Goal: Transaction & Acquisition: Download file/media

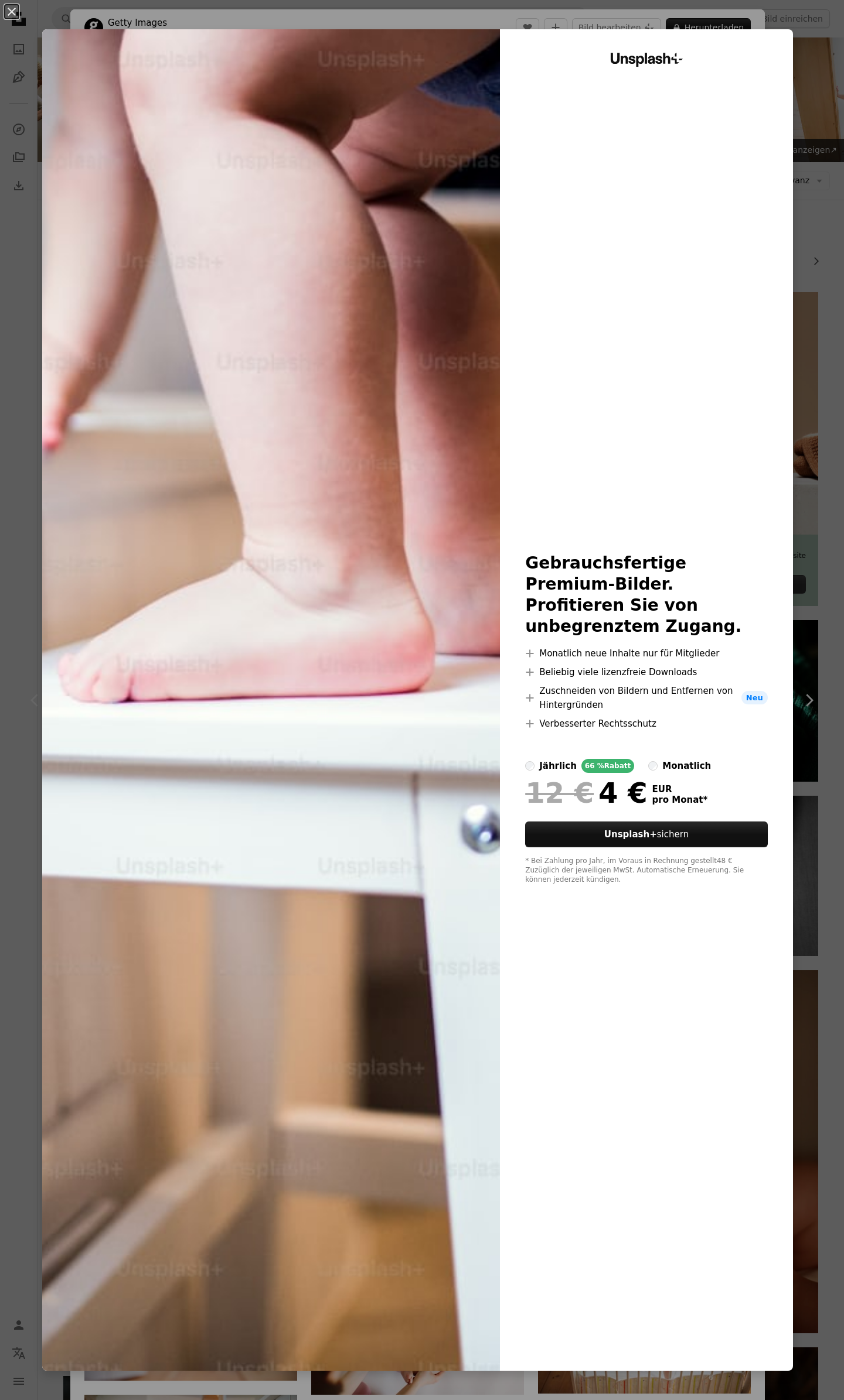
click at [820, 275] on div "An X shape Unsplash+ Gebrauchsfertige Premium-Bilder. Profitieren Sie von unbeg…" at bounding box center [422, 700] width 844 height 1400
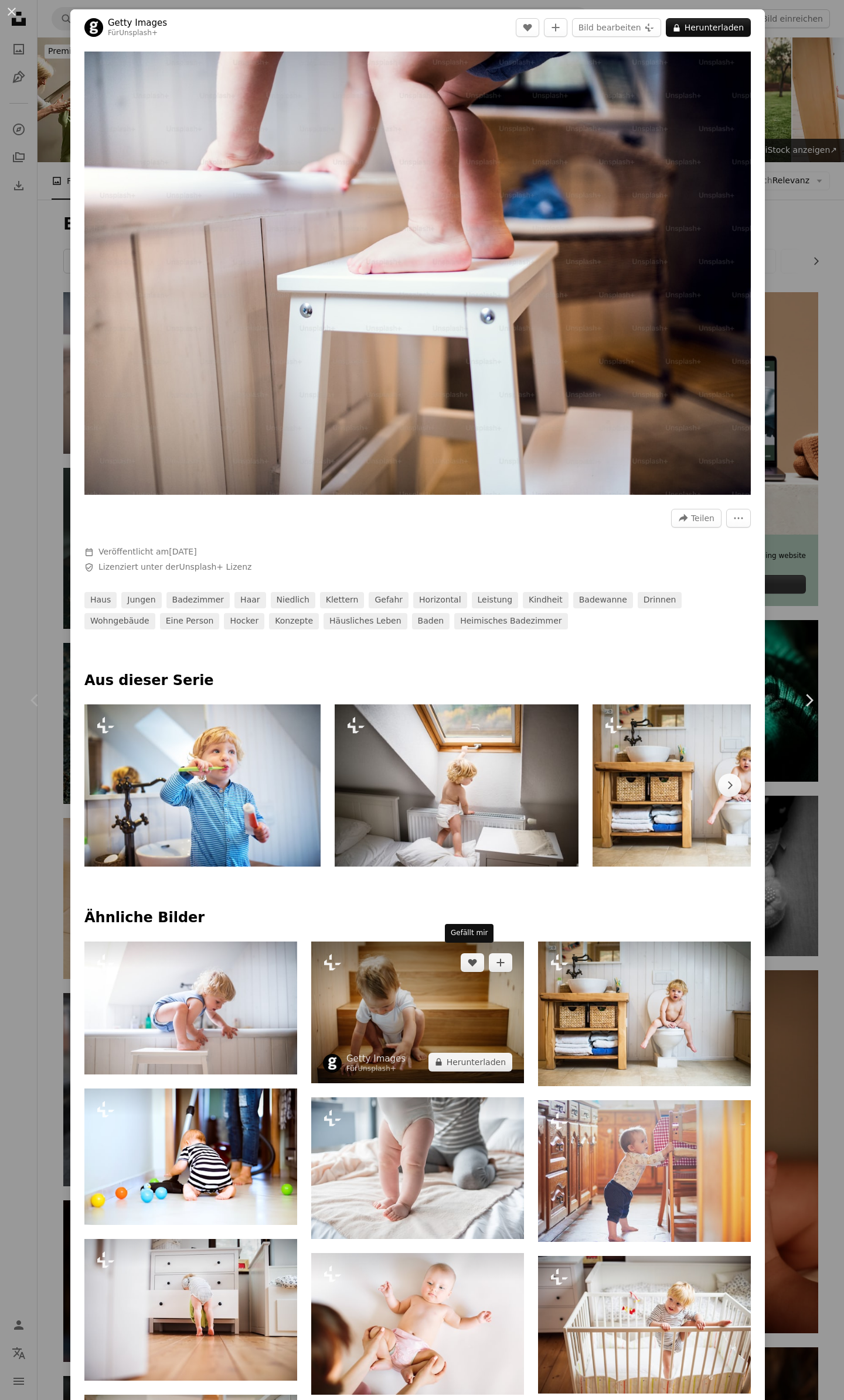
click at [413, 984] on img at bounding box center [418, 1012] width 213 height 142
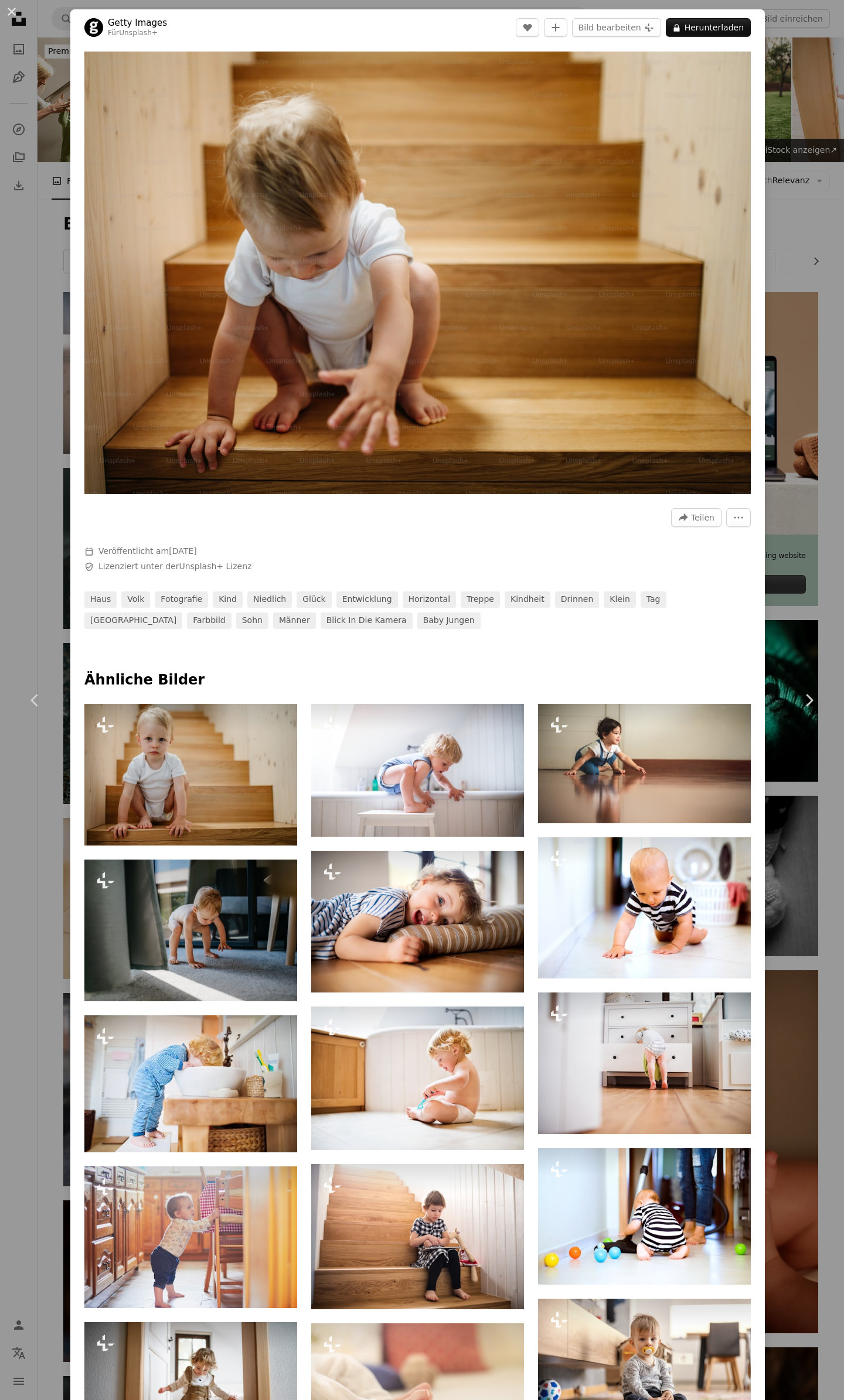
click at [804, 254] on div "An X shape Chevron left Chevron right Getty Images Für Unsplash+ A heart A plus…" at bounding box center [422, 700] width 844 height 1400
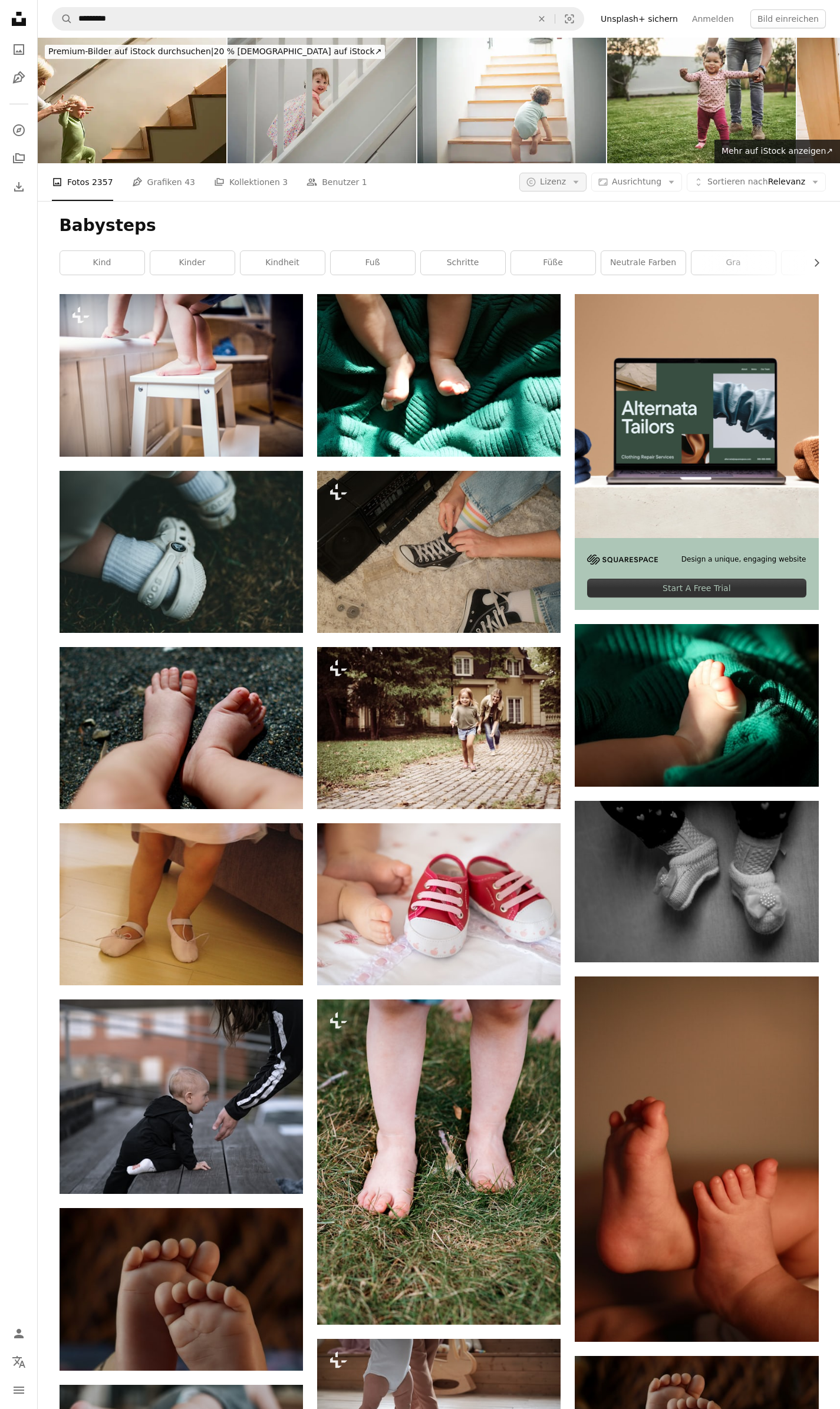
click at [586, 175] on button "A copyright icon © Lizenz Arrow down" at bounding box center [552, 181] width 67 height 19
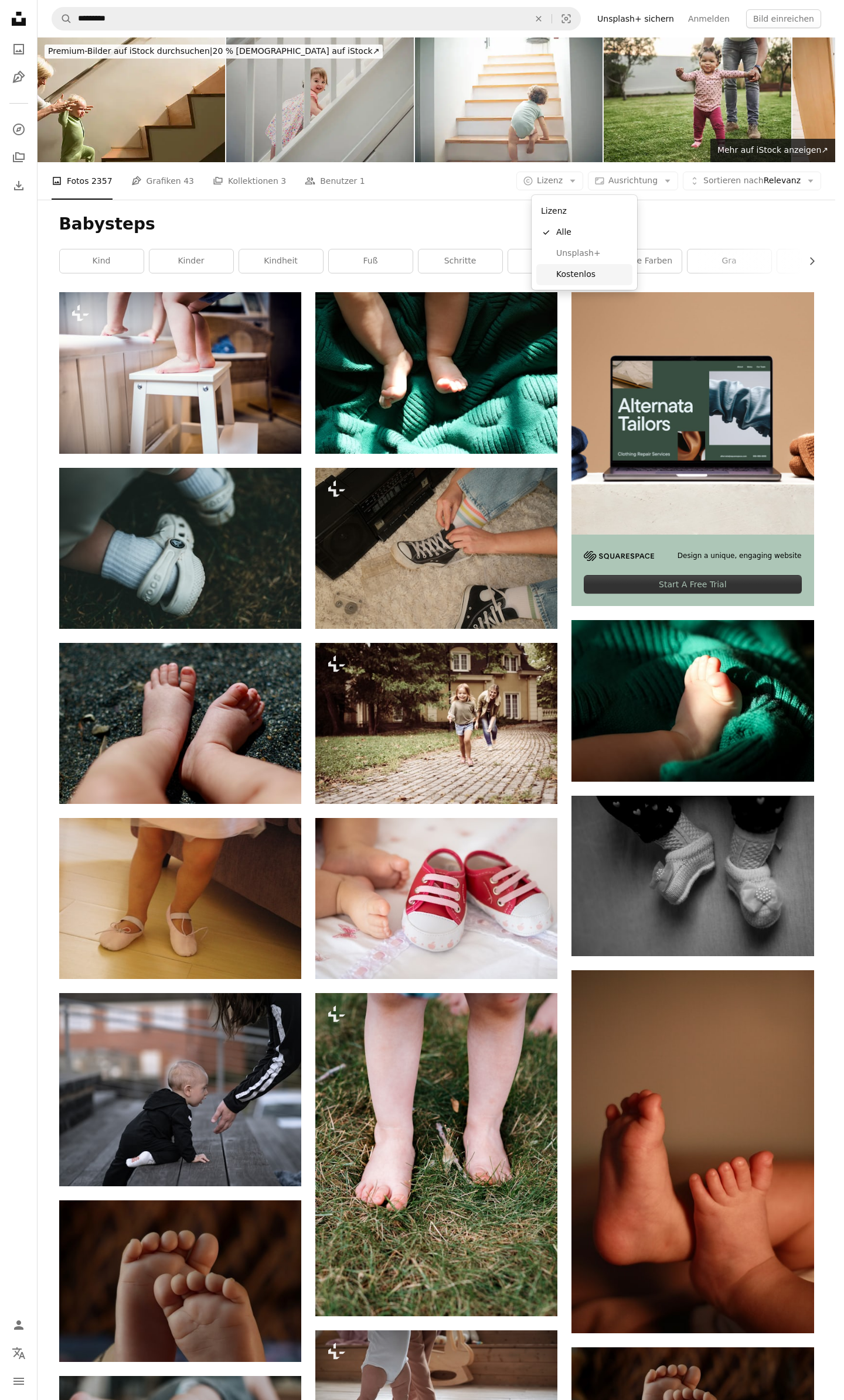
click at [576, 278] on span "Kostenlos" at bounding box center [592, 274] width 71 height 12
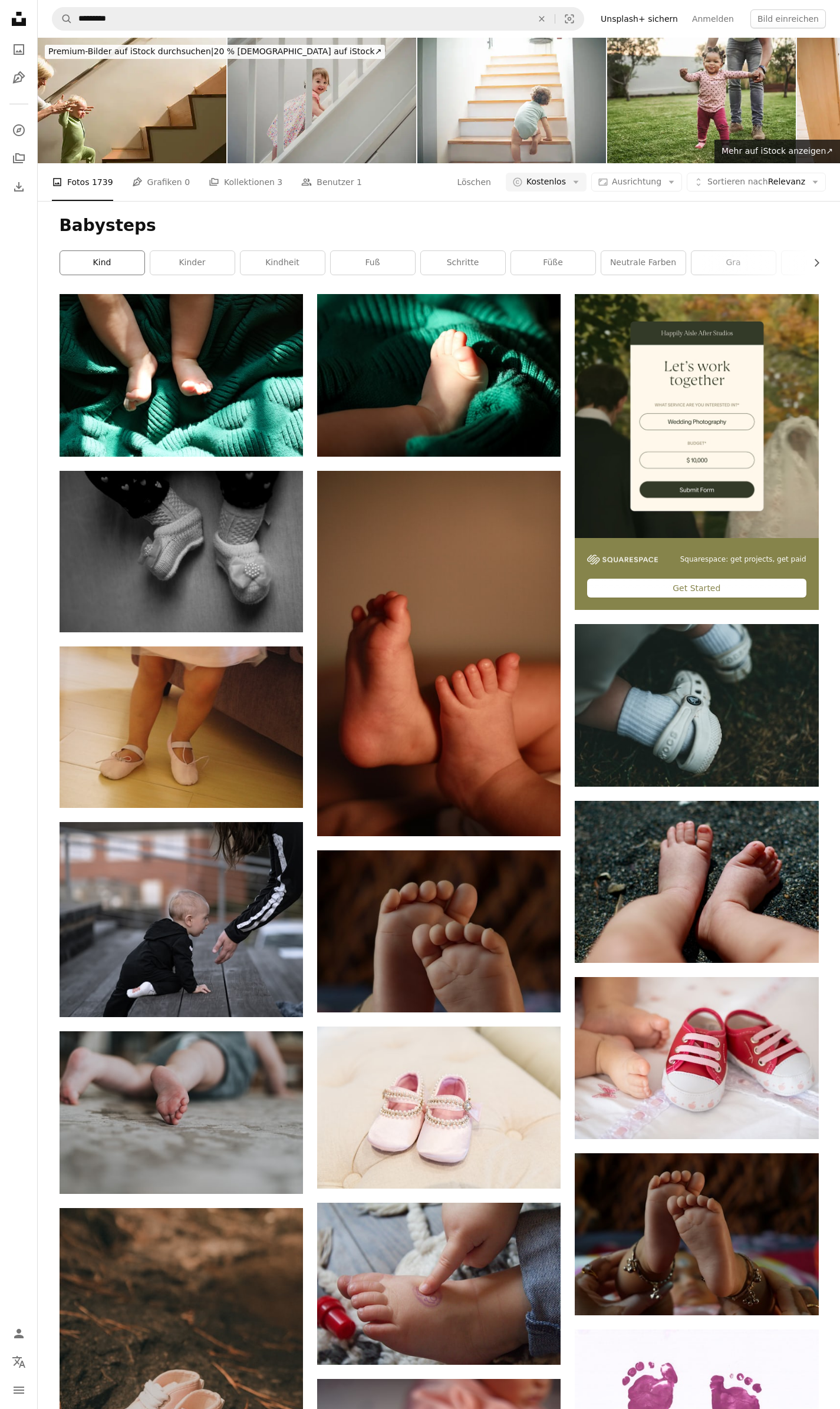
click at [116, 260] on link "Kind" at bounding box center [102, 263] width 84 height 23
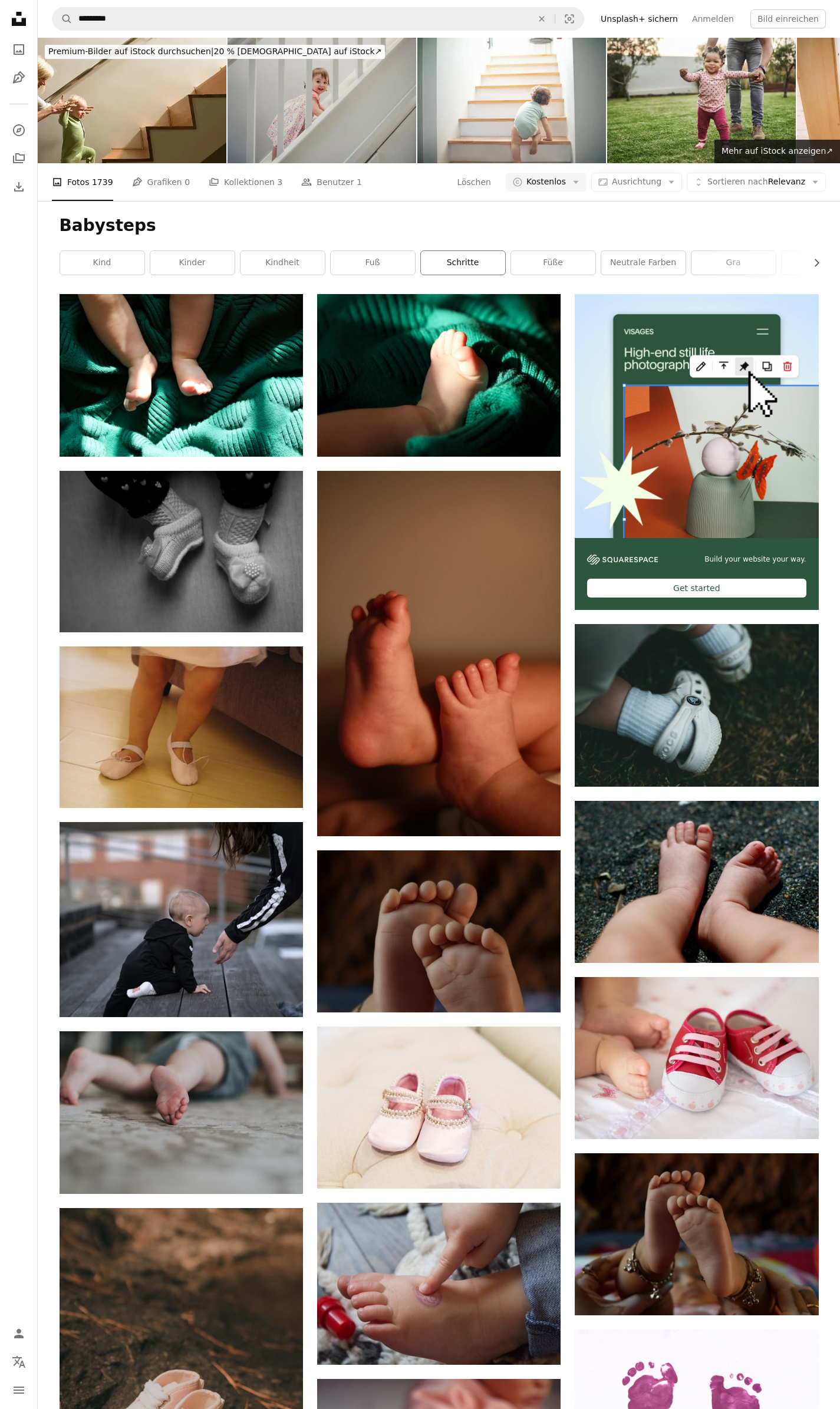
click at [446, 262] on link "Schritte" at bounding box center [463, 263] width 84 height 23
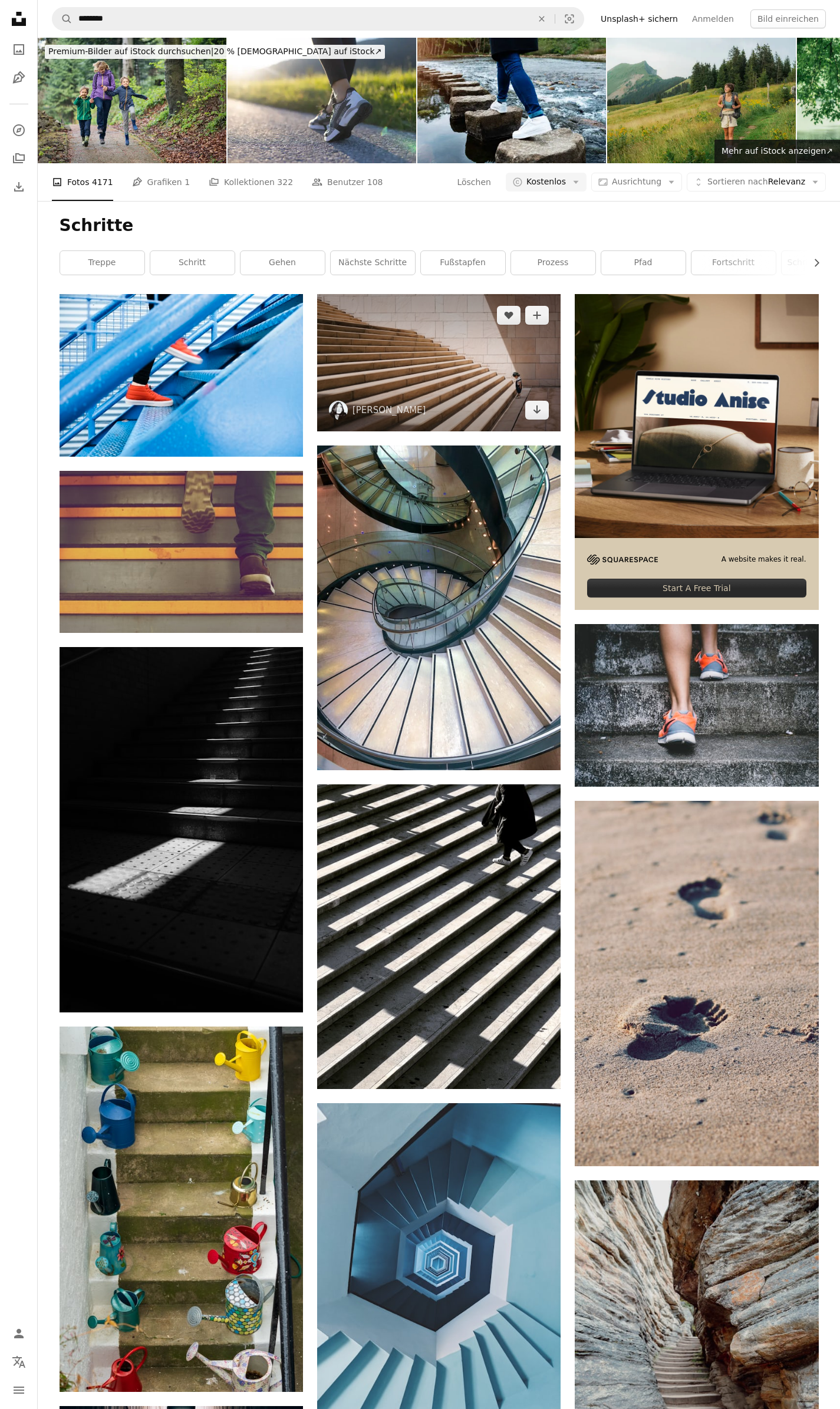
click at [460, 365] on img at bounding box center [439, 362] width 243 height 137
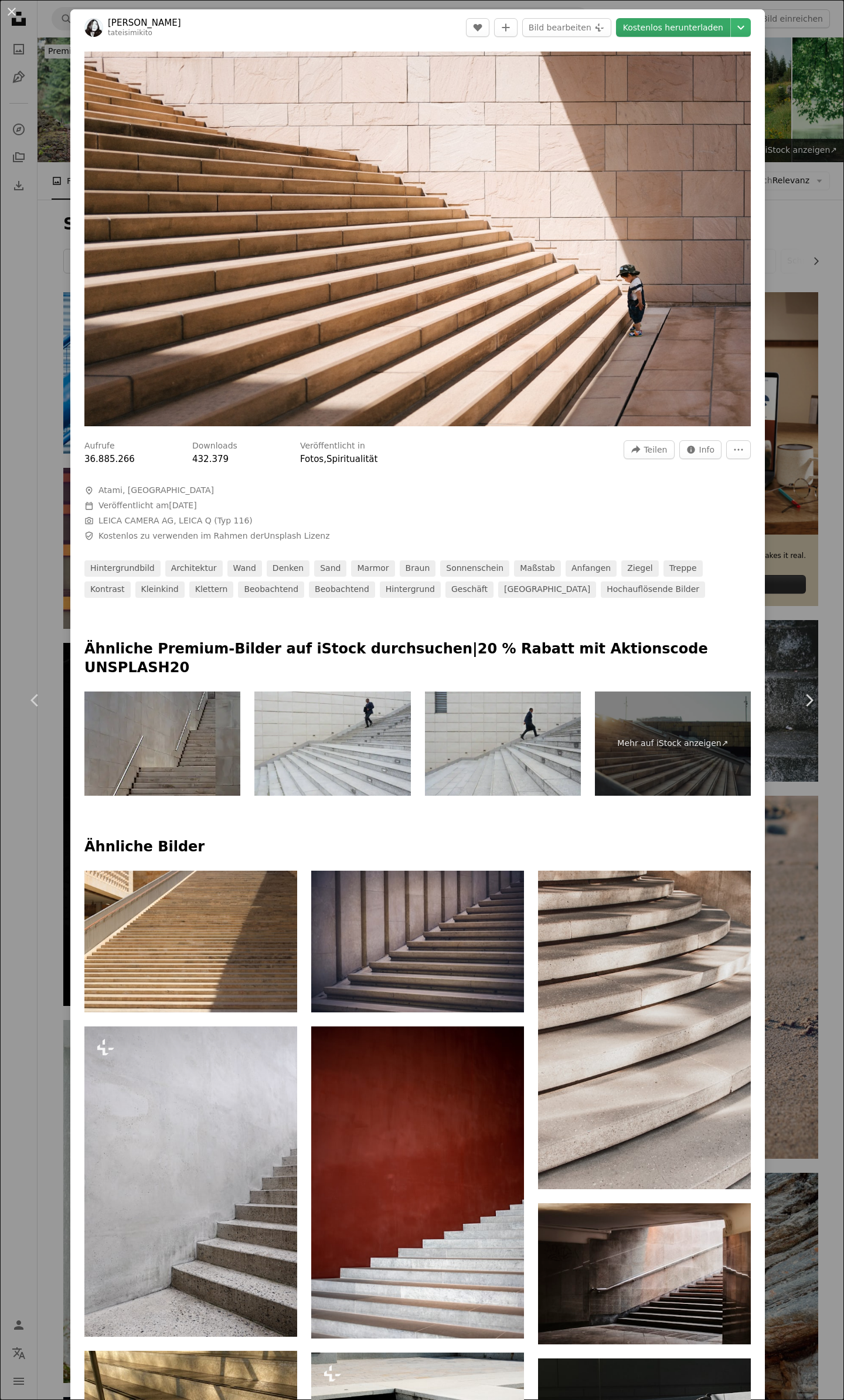
click at [648, 26] on link "Kostenlos herunterladen" at bounding box center [673, 27] width 114 height 19
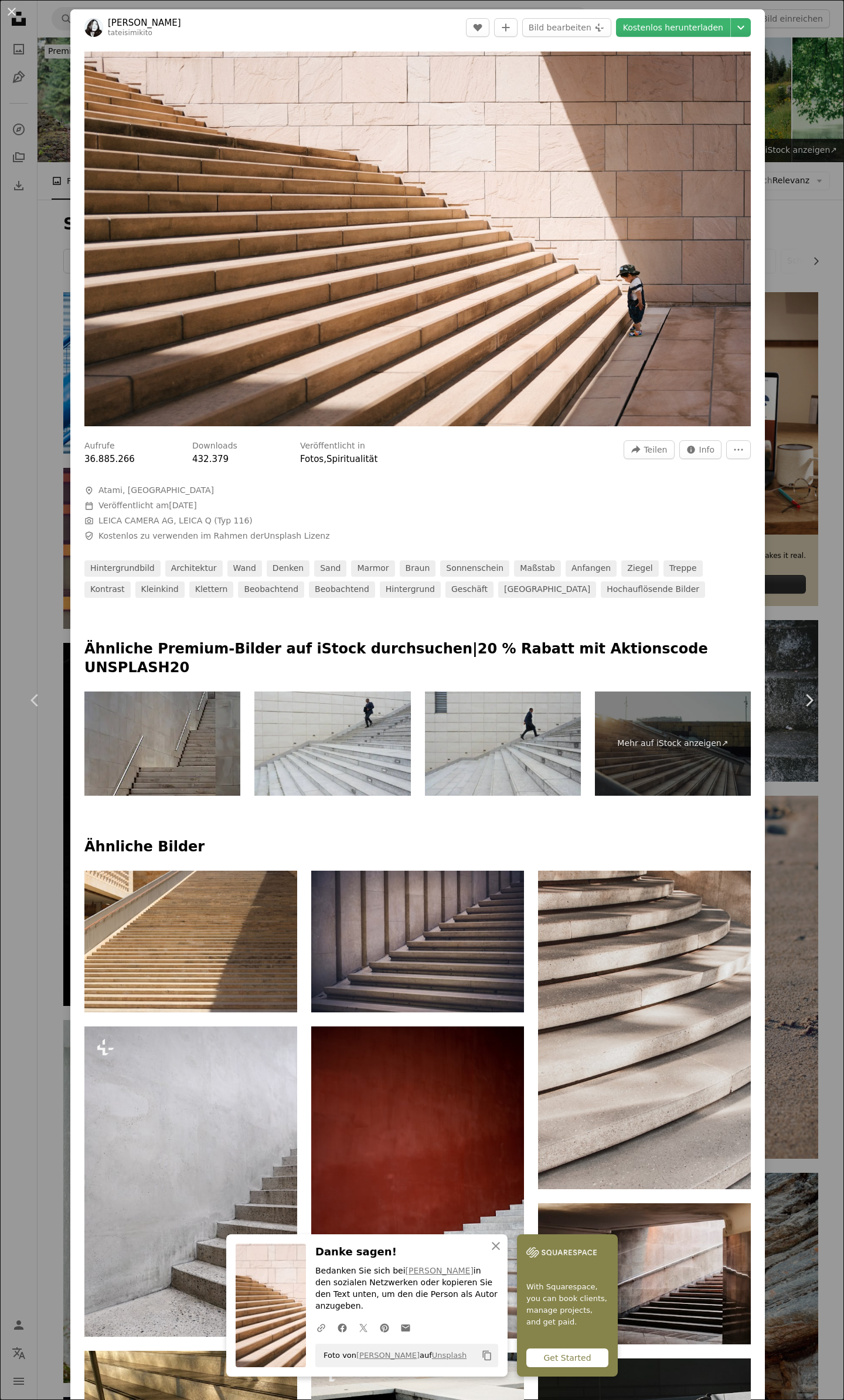
click at [760, 303] on div "An X shape Chevron left Chevron right An X shape Schließen Danke sagen! Bedanke…" at bounding box center [422, 700] width 844 height 1400
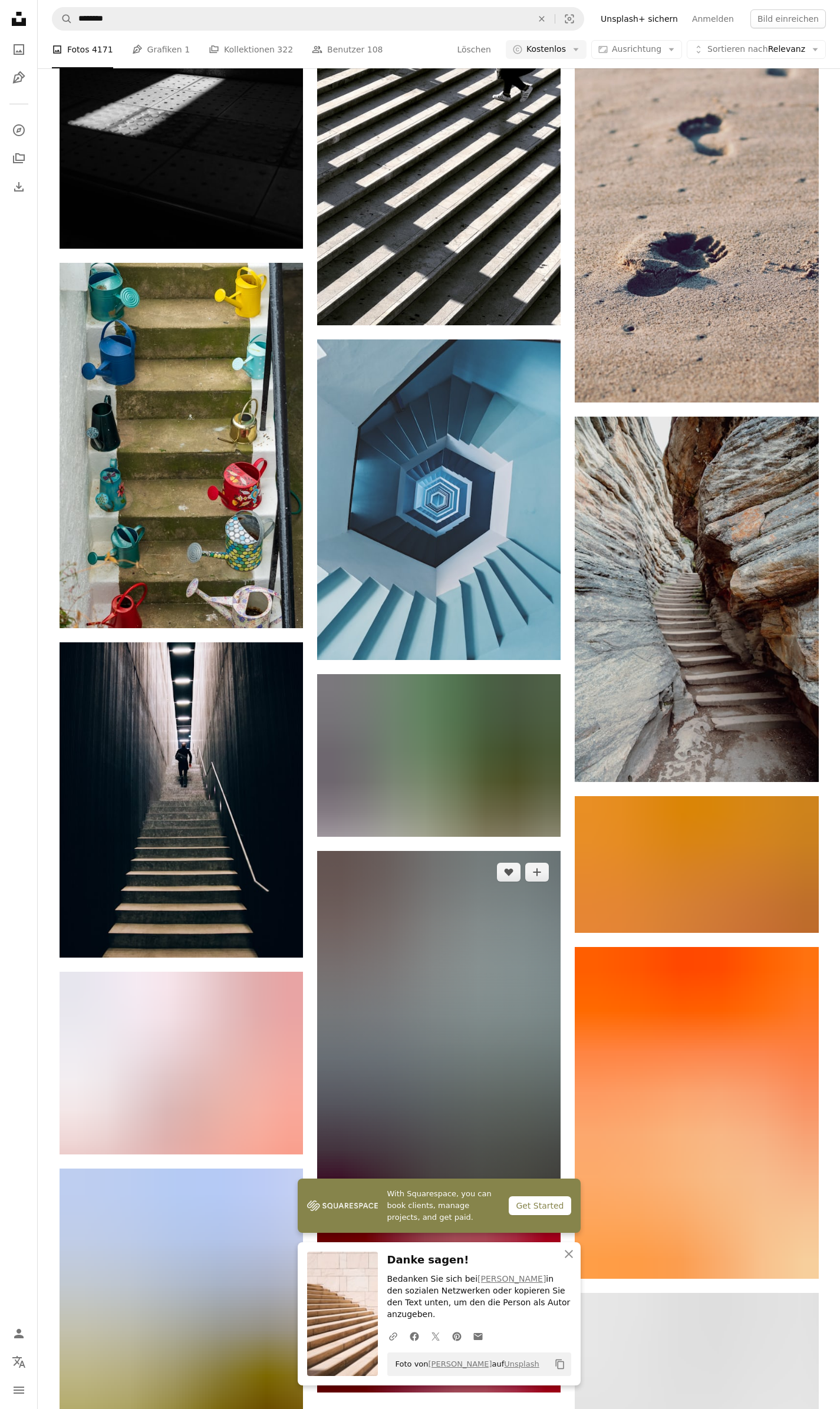
scroll to position [471, 0]
